Goal: Communication & Community: Answer question/provide support

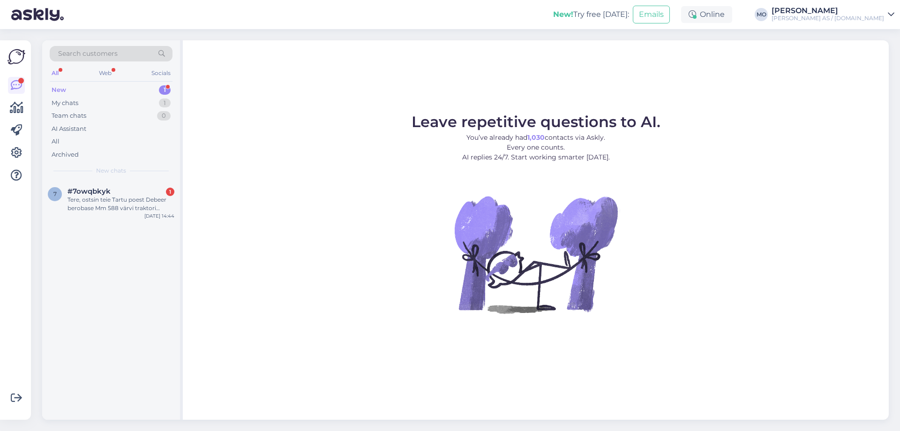
click at [85, 229] on div "7 #7owqbkyk 1 Tere, ostsin teie Tartu poest Debeer berobase Mm 588 värvi trakto…" at bounding box center [111, 299] width 138 height 239
click at [86, 197] on div "Tere, ostsin teie Tartu poest Debeer berobase Mm 588 värvi traktori velgede vär…" at bounding box center [121, 203] width 107 height 17
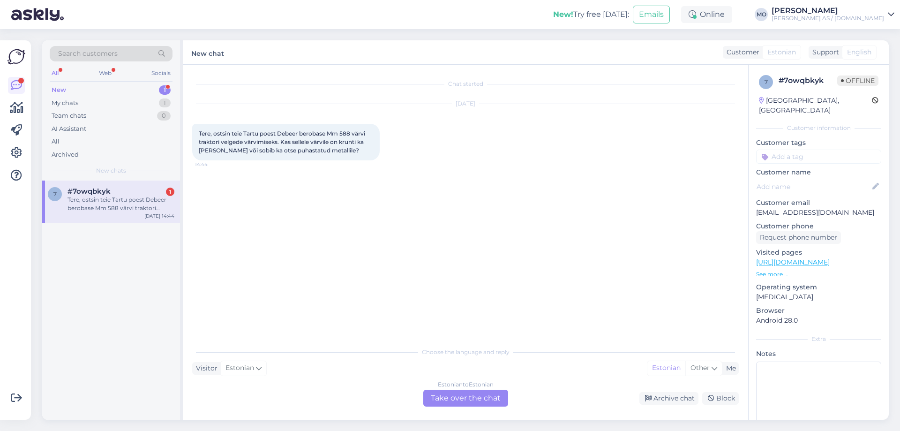
click at [449, 404] on div "Estonian to Estonian Take over the chat" at bounding box center [465, 398] width 85 height 17
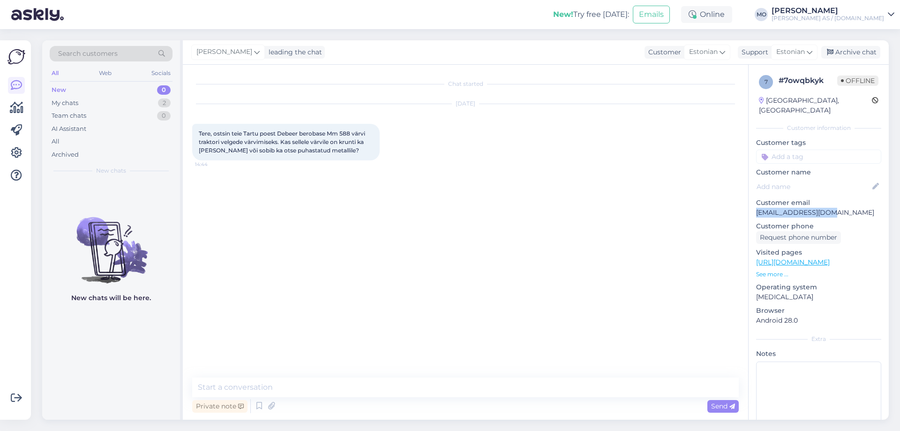
drag, startPoint x: 828, startPoint y: 202, endPoint x: 756, endPoint y: 201, distance: 71.7
click at [756, 208] on p "[EMAIL_ADDRESS][DOMAIN_NAME]" at bounding box center [818, 213] width 125 height 10
copy p "[EMAIL_ADDRESS][DOMAIN_NAME]"
click at [228, 388] on textarea at bounding box center [465, 387] width 547 height 20
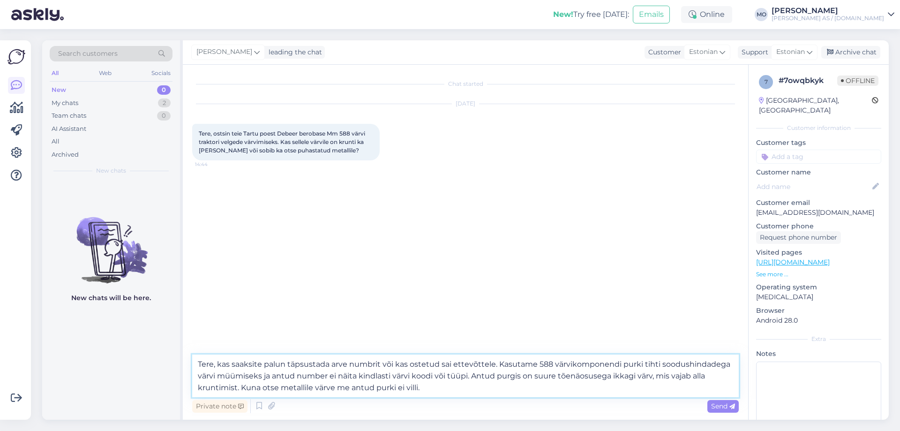
click at [405, 365] on textarea "Tere, kas saaksite palun täpsustada arve numbrit või kas ostetud sai ettevõttel…" at bounding box center [465, 375] width 547 height 43
drag, startPoint x: 483, startPoint y: 365, endPoint x: 470, endPoint y: 363, distance: 13.3
click at [470, 363] on textarea "Tere, kas saaksite palun täpsustada arve numbrit või kas värv sai ostetud sai e…" at bounding box center [465, 375] width 547 height 43
click at [510, 363] on textarea "Tere, kas saaksite palun täpsustada arve numbrit või kas värv sai ostetud ettev…" at bounding box center [465, 375] width 547 height 43
click at [674, 364] on textarea "Tere, kas saaksite palun täpsustada arve numbrit või kas värv sai ostetud ettev…" at bounding box center [465, 375] width 547 height 43
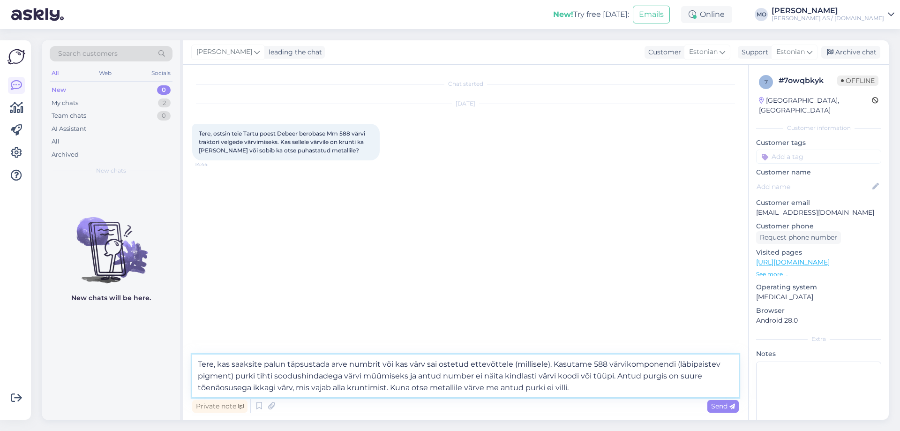
click at [362, 375] on textarea "Tere, kas saaksite palun täpsustada arve numbrit või kas värv sai ostetud ettev…" at bounding box center [465, 375] width 547 height 43
drag, startPoint x: 466, startPoint y: 375, endPoint x: 488, endPoint y: 373, distance: 21.6
click at [488, 373] on textarea "Tere, kas saaksite palun täpsustada arve numbrit või kas värv sai ostetud ettev…" at bounding box center [465, 375] width 547 height 43
type textarea "Tere, kas saaksite palun täpsustada arve numbrit või kas värv sai ostetud ettev…"
click at [723, 405] on span "Send" at bounding box center [723, 406] width 24 height 8
